Goal: Information Seeking & Learning: Find specific fact

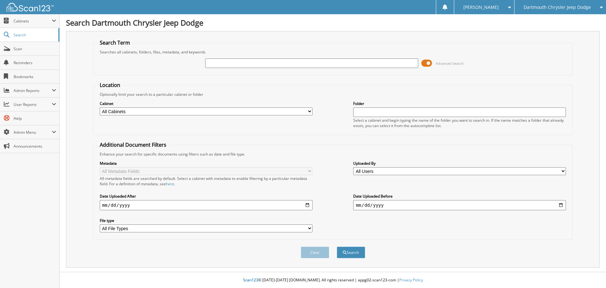
click at [215, 64] on input "text" at bounding box center [311, 62] width 213 height 9
type input "381088"
click at [337, 246] on button "Search" at bounding box center [351, 252] width 28 height 12
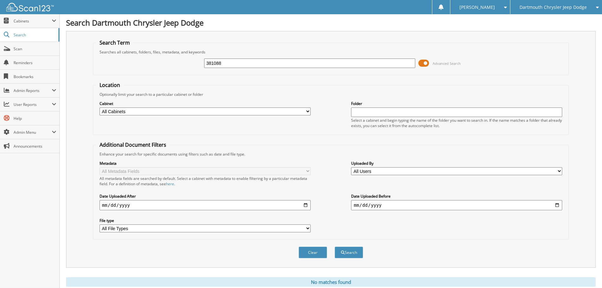
drag, startPoint x: 227, startPoint y: 63, endPoint x: 203, endPoint y: 63, distance: 24.0
click at [203, 63] on div "381088 Advanced Search" at bounding box center [330, 63] width 469 height 17
type input "373989"
click at [334, 246] on button "Search" at bounding box center [348, 252] width 28 height 12
click at [421, 64] on span at bounding box center [423, 62] width 11 height 9
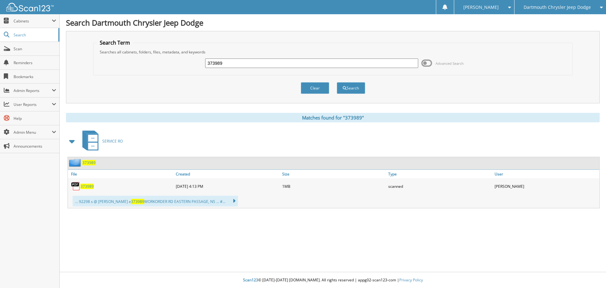
click at [88, 186] on span "373989" at bounding box center [87, 186] width 13 height 5
